Goal: Ask a question

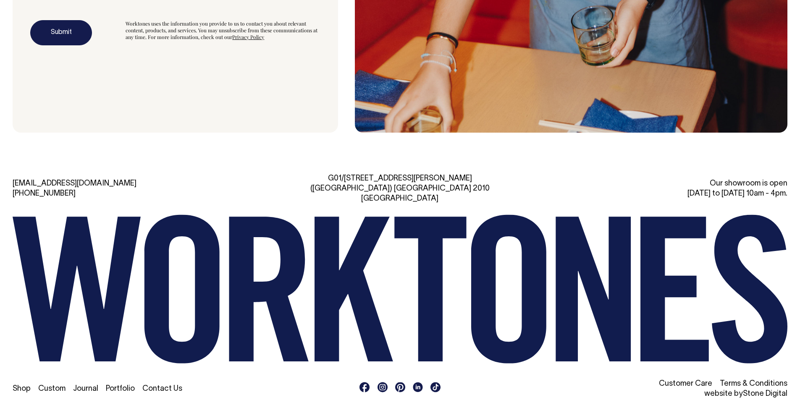
scroll to position [2847, 0]
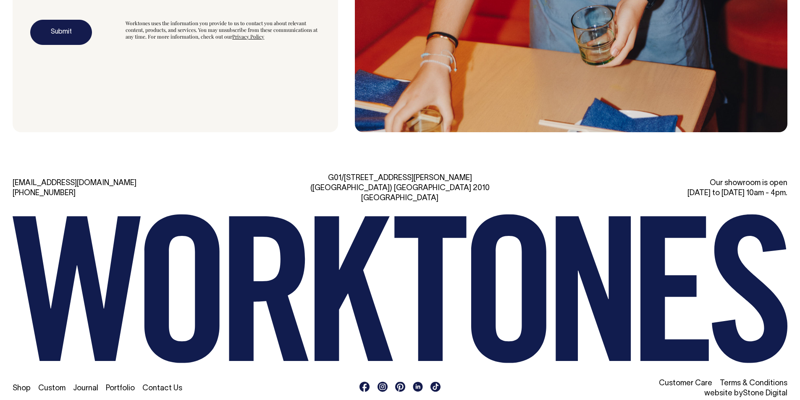
click at [170, 385] on link "Contact Us" at bounding box center [162, 388] width 40 height 7
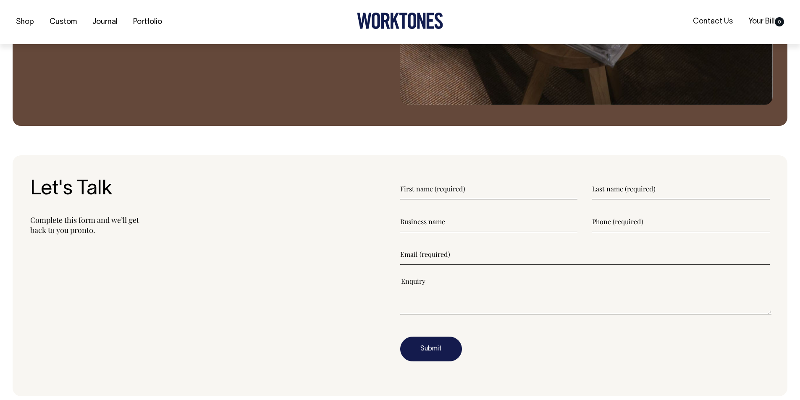
scroll to position [1008, 0]
click at [451, 190] on input"] "text" at bounding box center [489, 188] width 178 height 21
click at [449, 191] on input"] "text" at bounding box center [489, 188] width 178 height 21
type input"] "Tahir"
type input"] "[PERSON_NAME]"
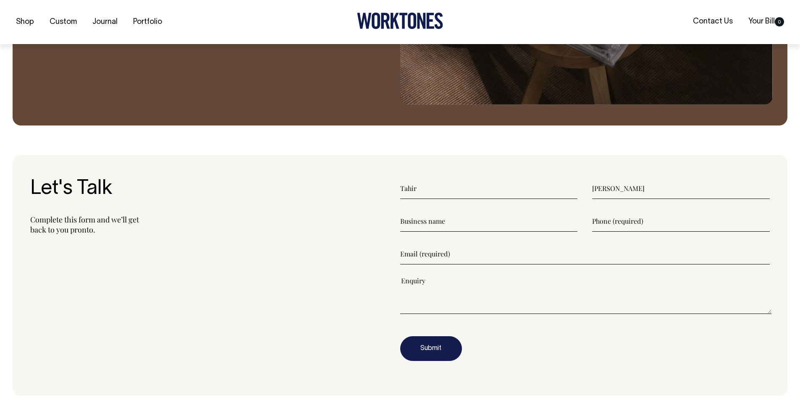
click at [437, 219] on input"] "text" at bounding box center [489, 221] width 178 height 21
type input"] "The Best industry"
type input"] "[EMAIL_ADDRESS][DOMAIN_NAME]"
type textarea"] "Hello, Do you sell Leather aprons? We are manufacturer of Leather Aprons, if yo…"
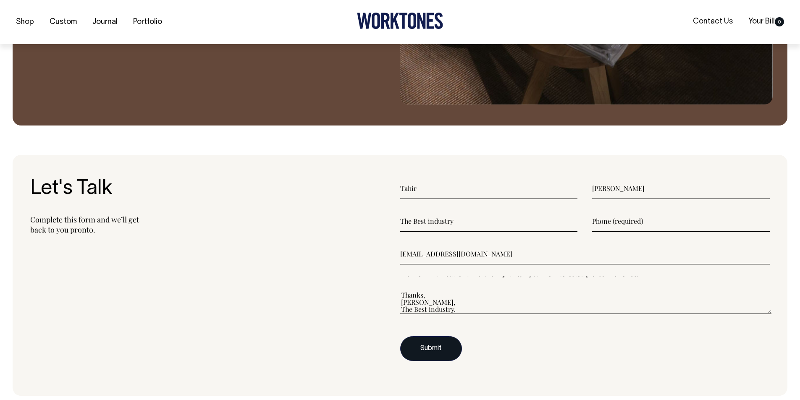
click at [415, 350] on button "Submit" at bounding box center [431, 348] width 62 height 25
click at [634, 220] on input"] "text" at bounding box center [681, 221] width 178 height 21
click at [432, 345] on button "Submit" at bounding box center [431, 348] width 62 height 25
click at [433, 352] on button "Submit" at bounding box center [431, 348] width 62 height 25
drag, startPoint x: 606, startPoint y: 222, endPoint x: 500, endPoint y: 213, distance: 106.2
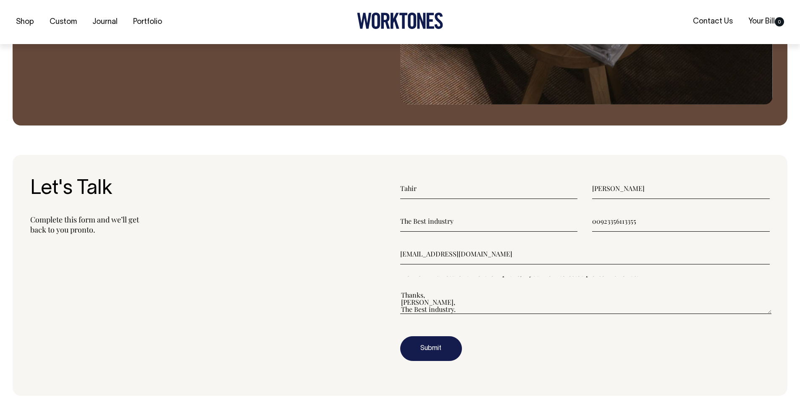
click at [500, 213] on div "The Best industry 00923356113355" at bounding box center [585, 221] width 370 height 21
click at [427, 351] on button "Submit" at bounding box center [431, 348] width 62 height 25
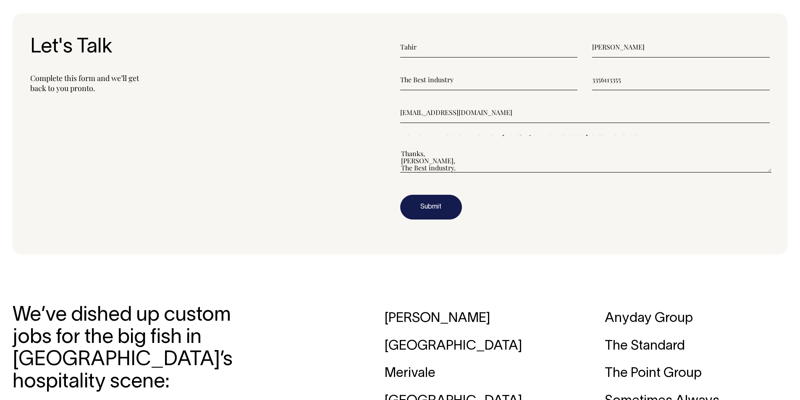
scroll to position [1148, 0]
click at [592, 80] on input"] "3356113355" at bounding box center [681, 80] width 178 height 21
type input"] "[PHONE_NUMBER]"
click at [416, 207] on button "Submit" at bounding box center [431, 208] width 62 height 25
